Goal: Find specific page/section: Find specific page/section

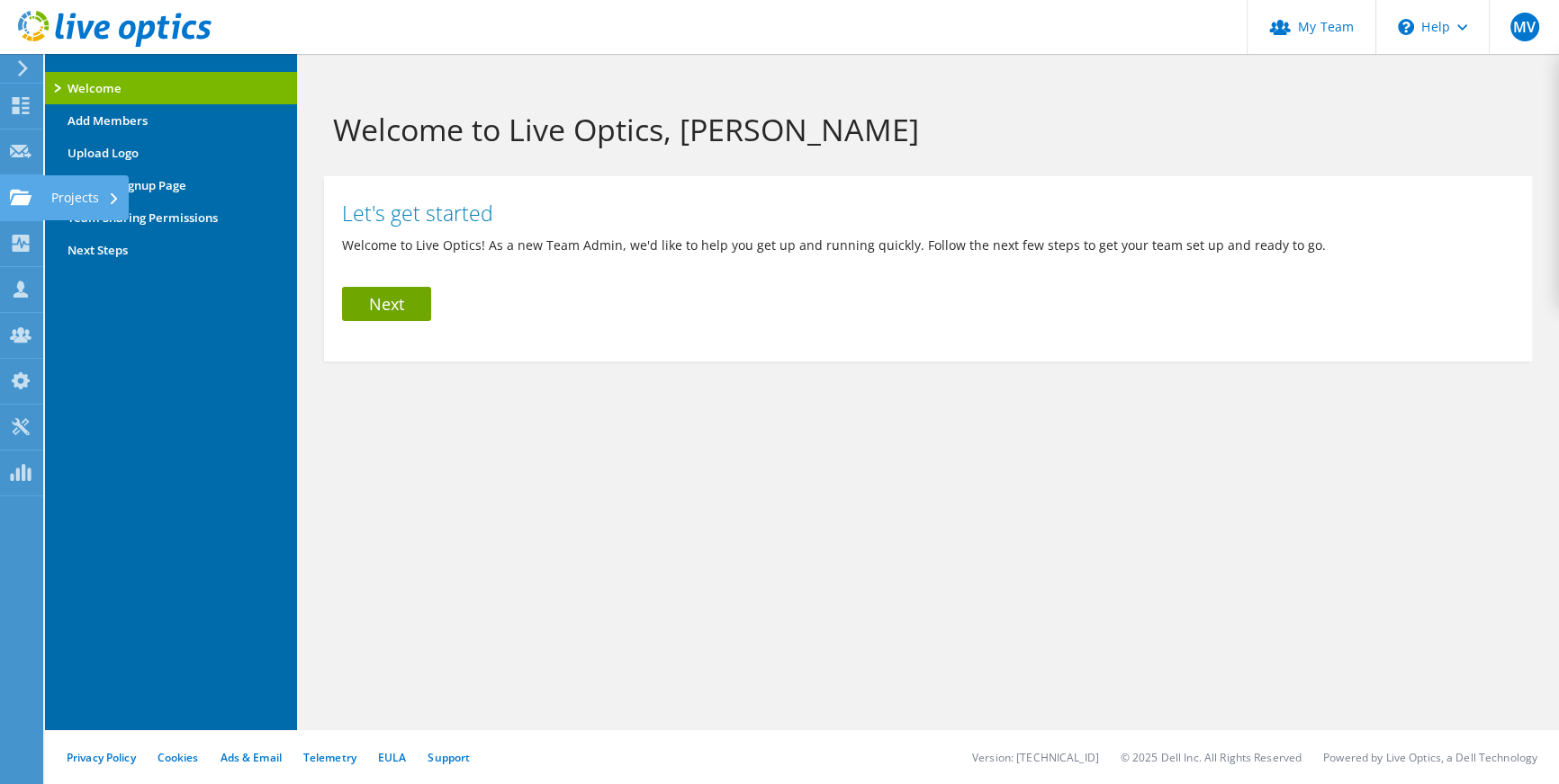
click at [18, 195] on use at bounding box center [20, 197] width 21 height 15
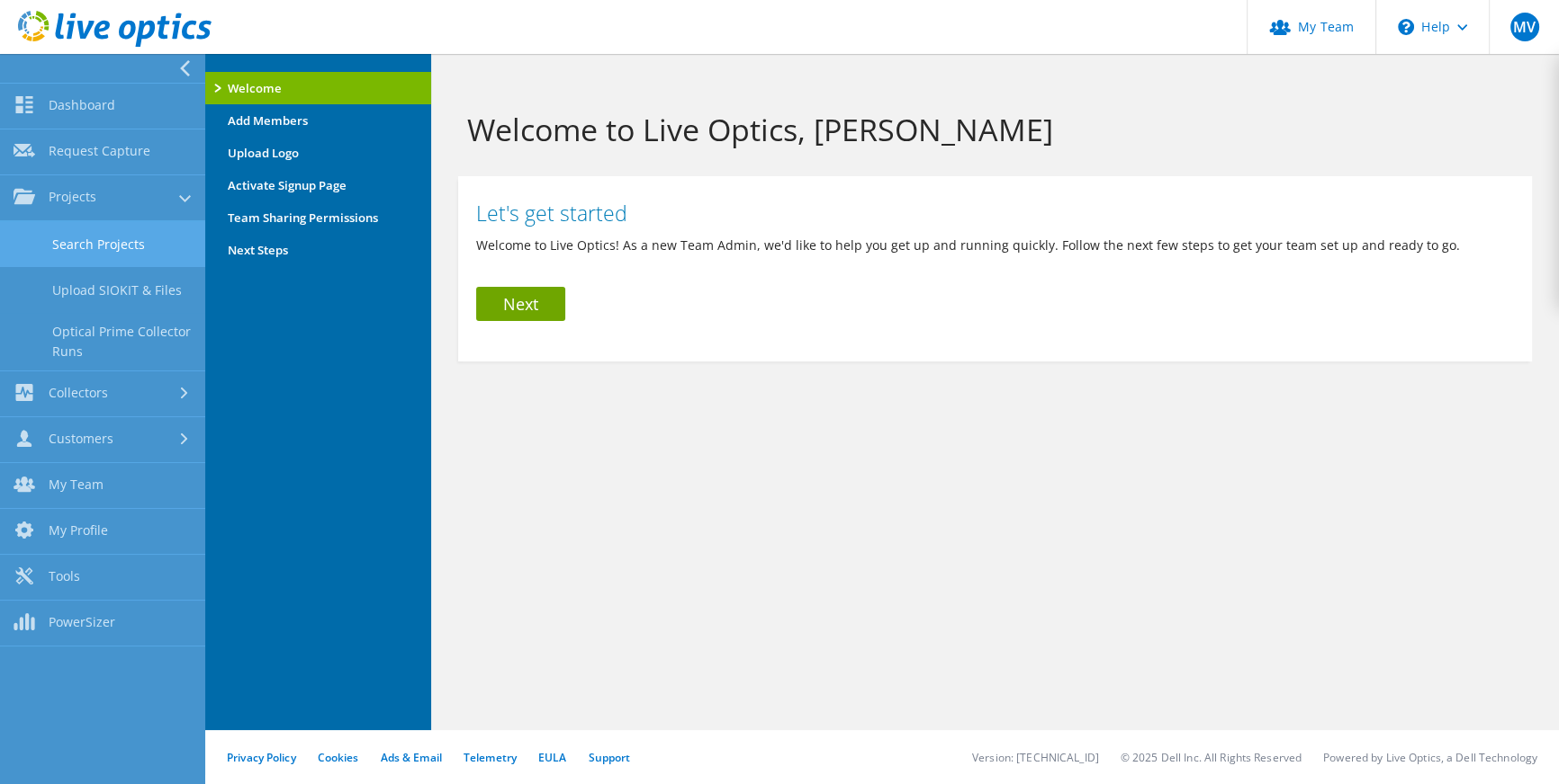
click at [68, 248] on link "Search Projects" at bounding box center [102, 244] width 205 height 46
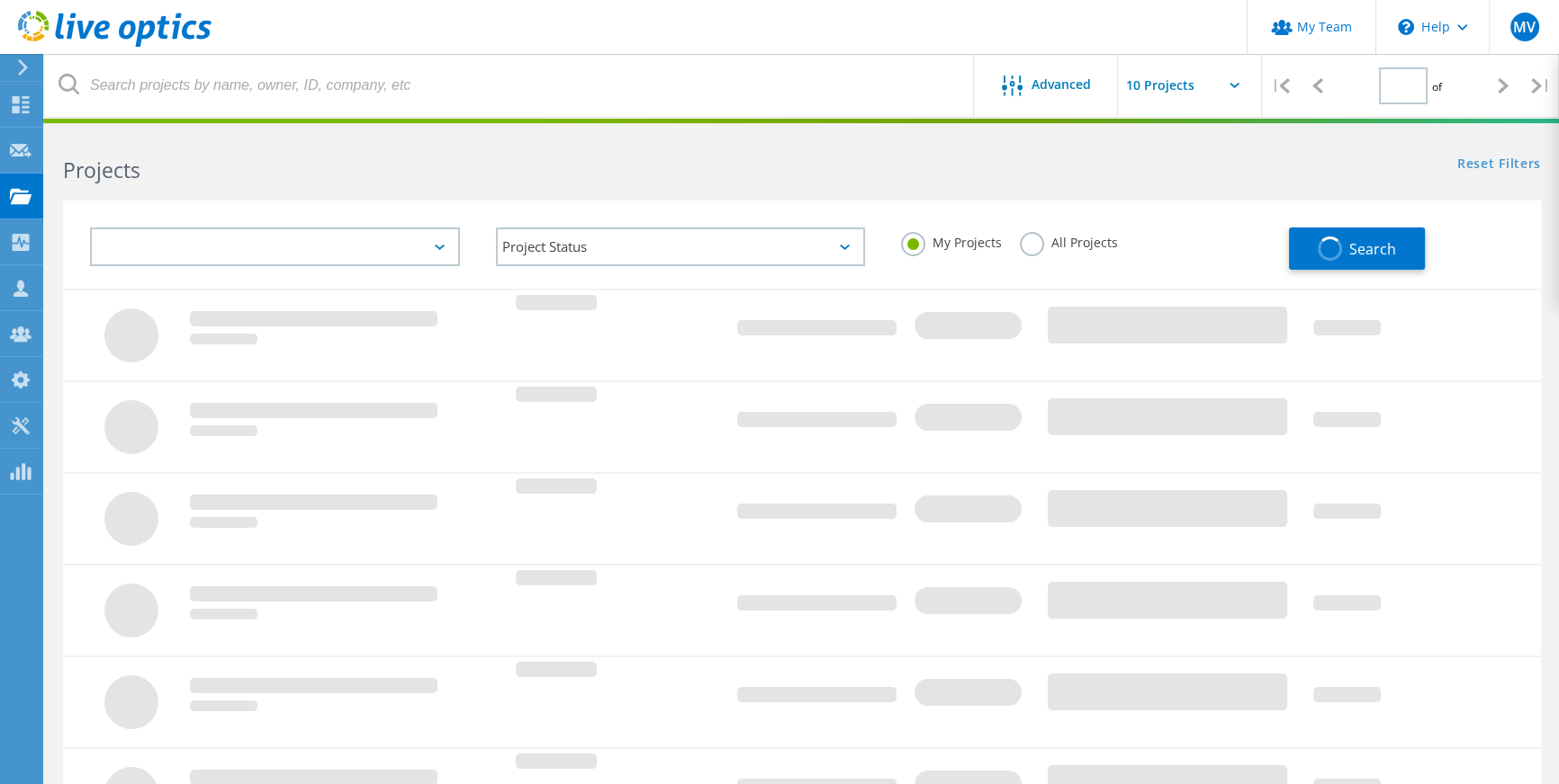
type input "1"
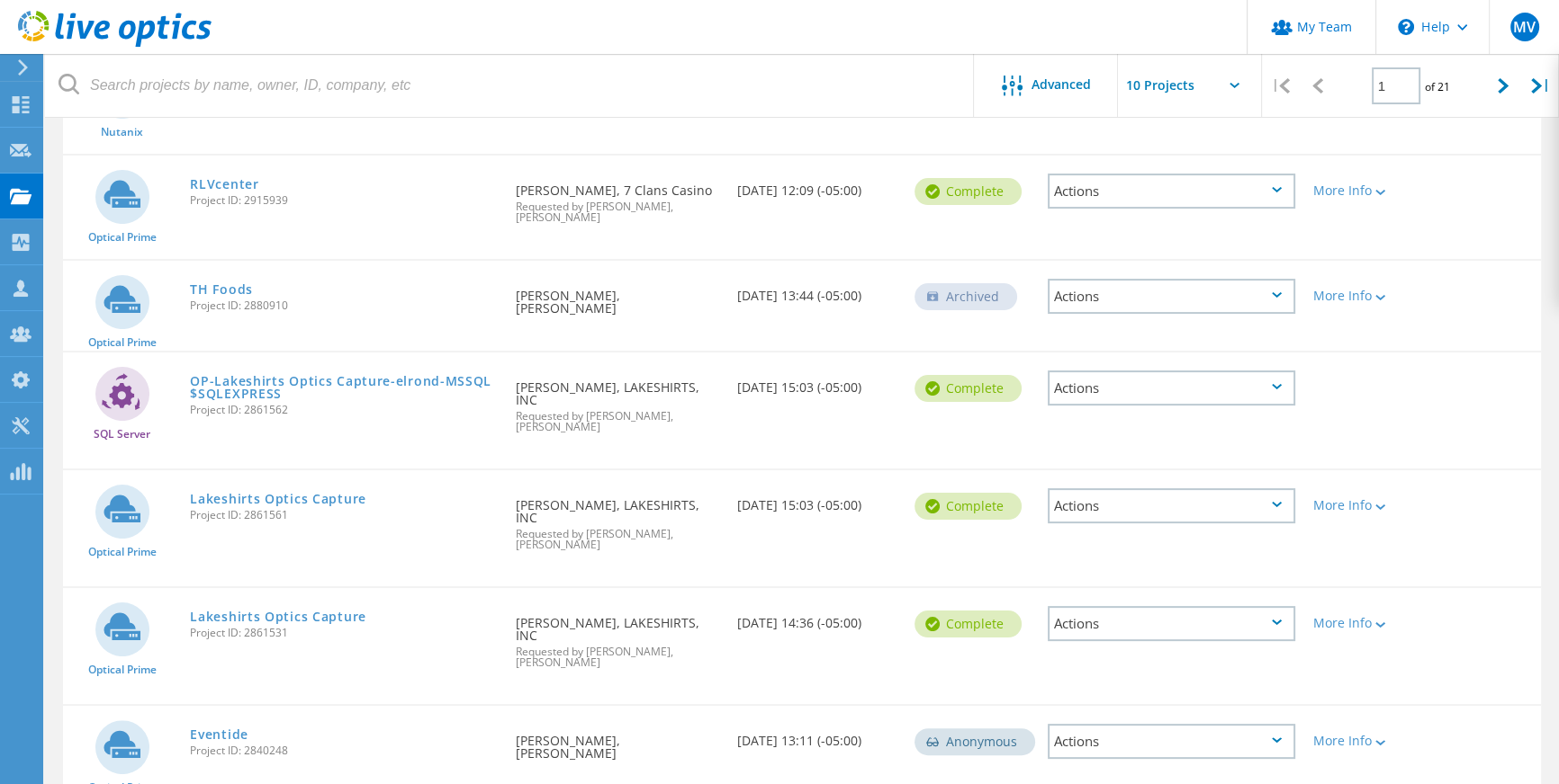
scroll to position [408, 0]
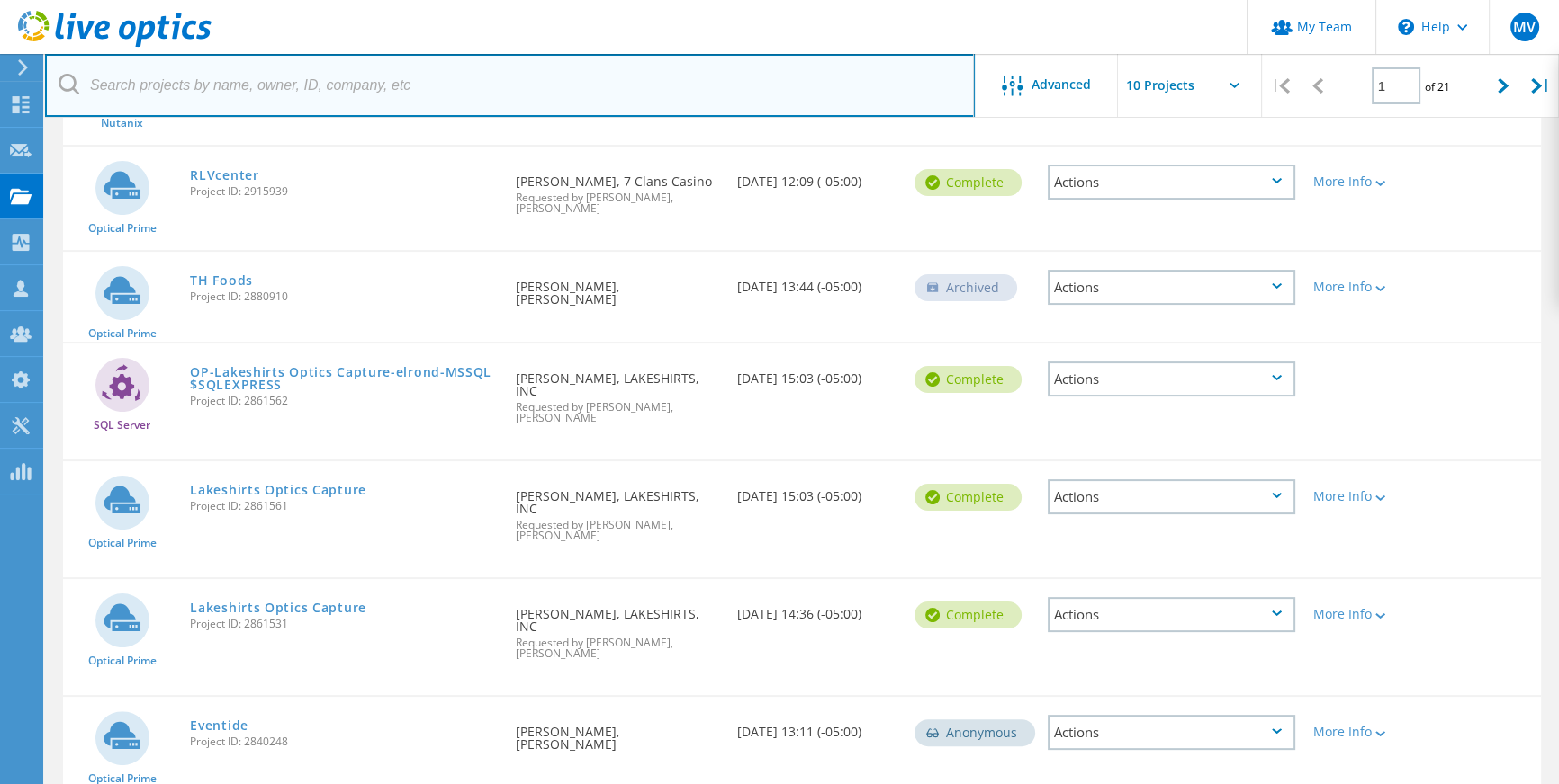
click at [284, 81] on input "text" at bounding box center [509, 86] width 929 height 63
type input "dakota"
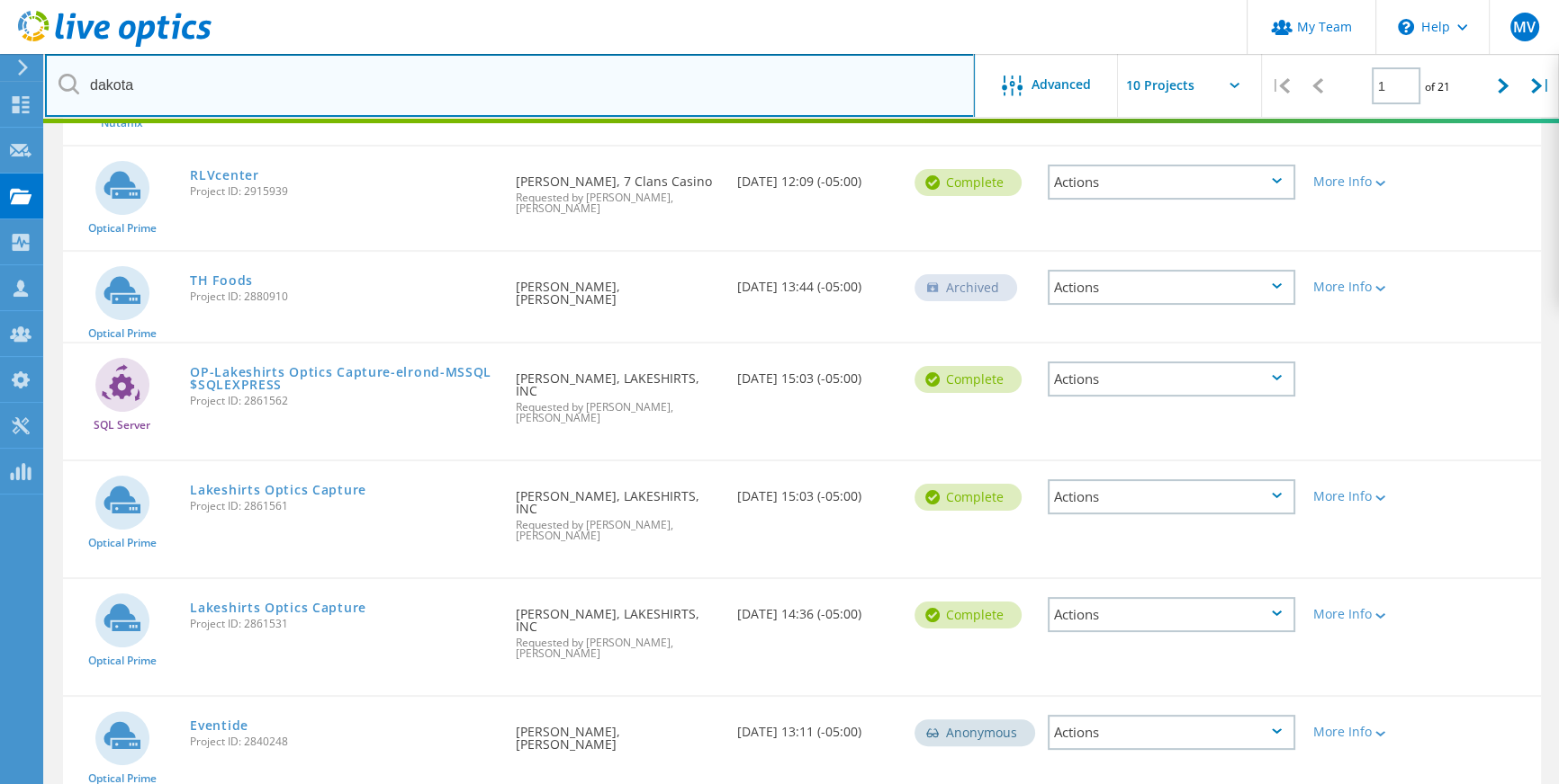
scroll to position [49, 0]
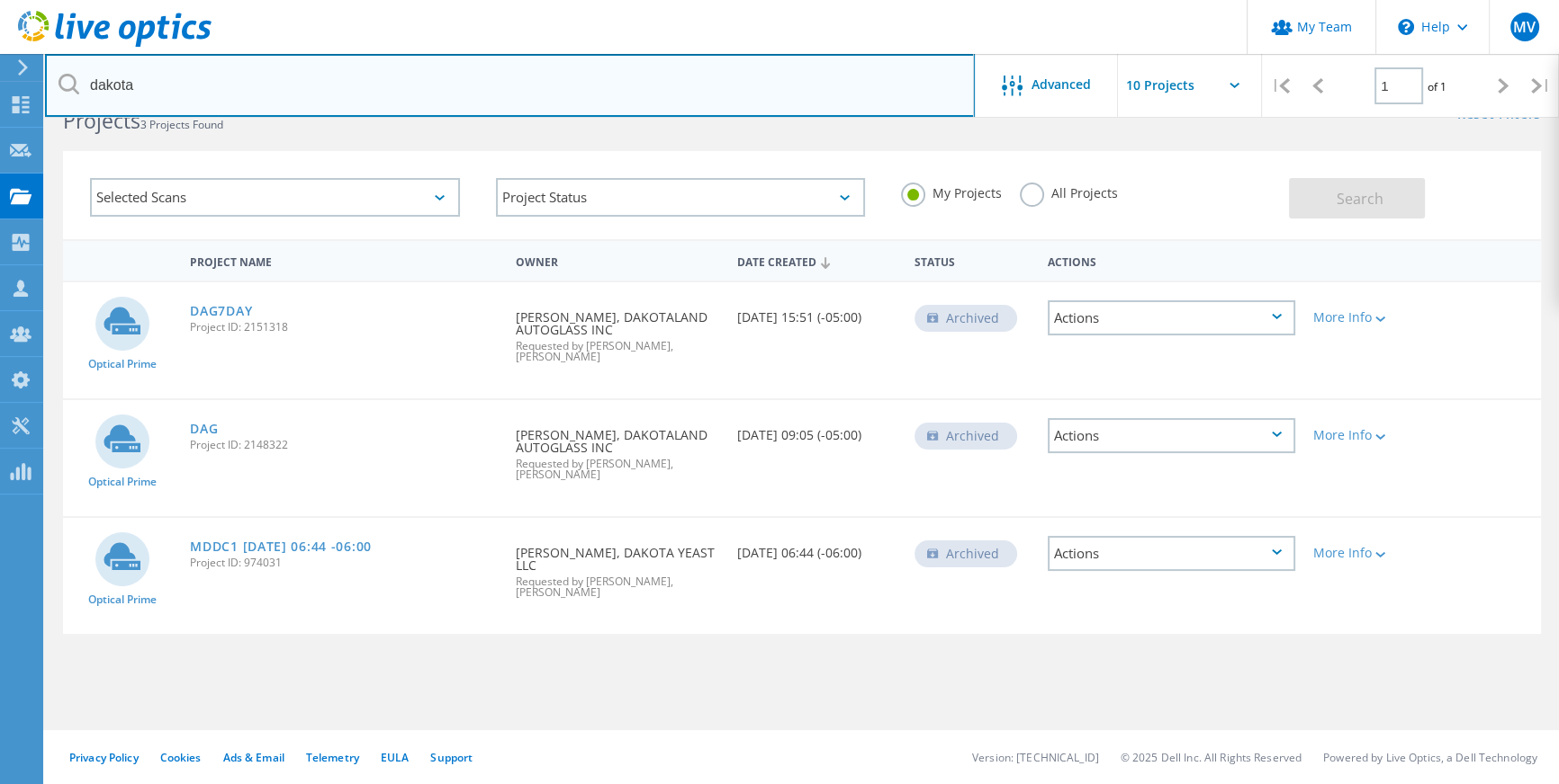
drag, startPoint x: 180, startPoint y: 90, endPoint x: -13, endPoint y: 96, distance: 193.1
click at [0, 96] on html "My Team \n Help Explore Helpful Articles Contact Support MV Partner Team Admin …" at bounding box center [780, 368] width 1559 height 834
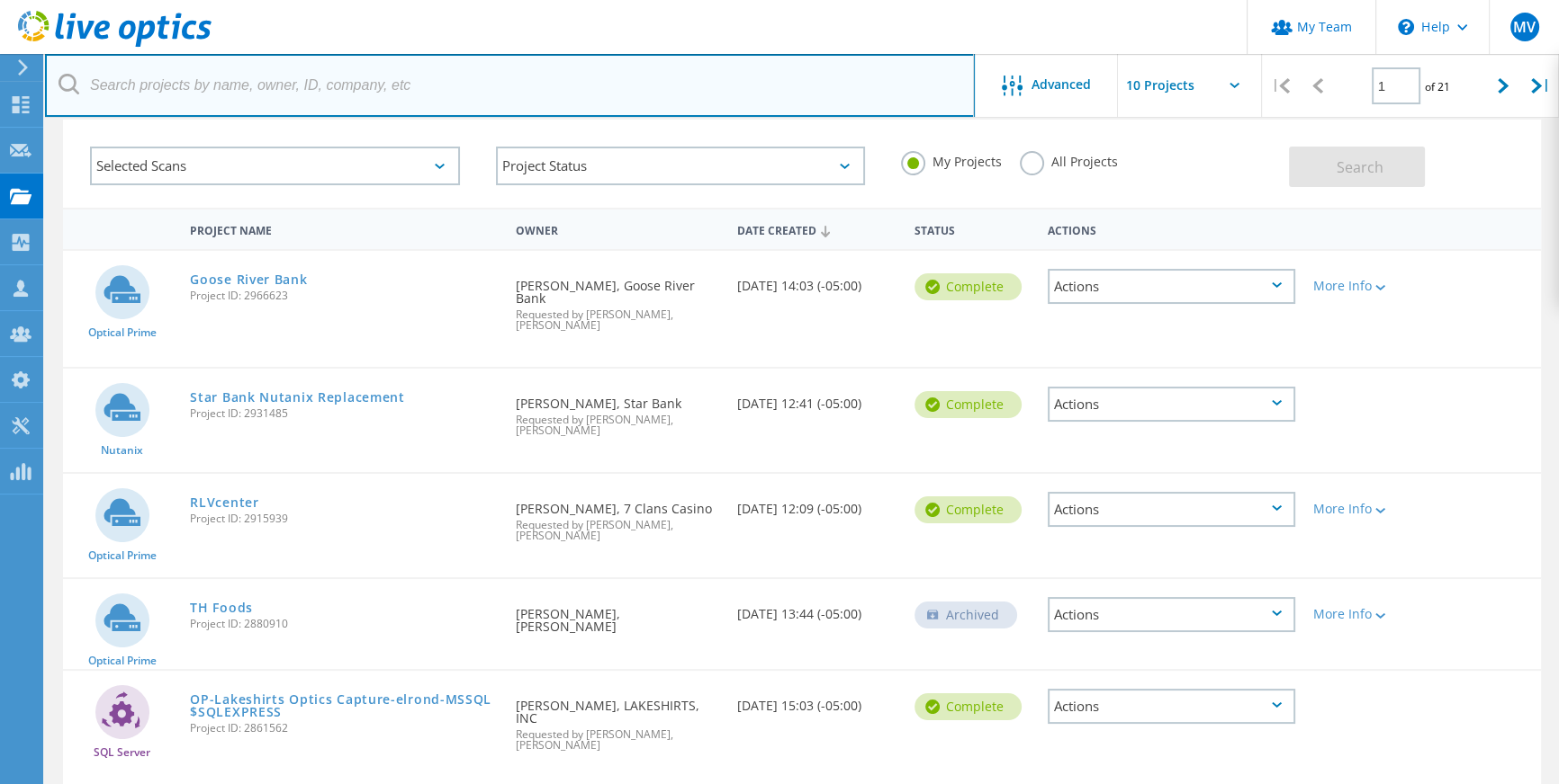
scroll to position [0, 0]
